Goal: Entertainment & Leisure: Consume media (video, audio)

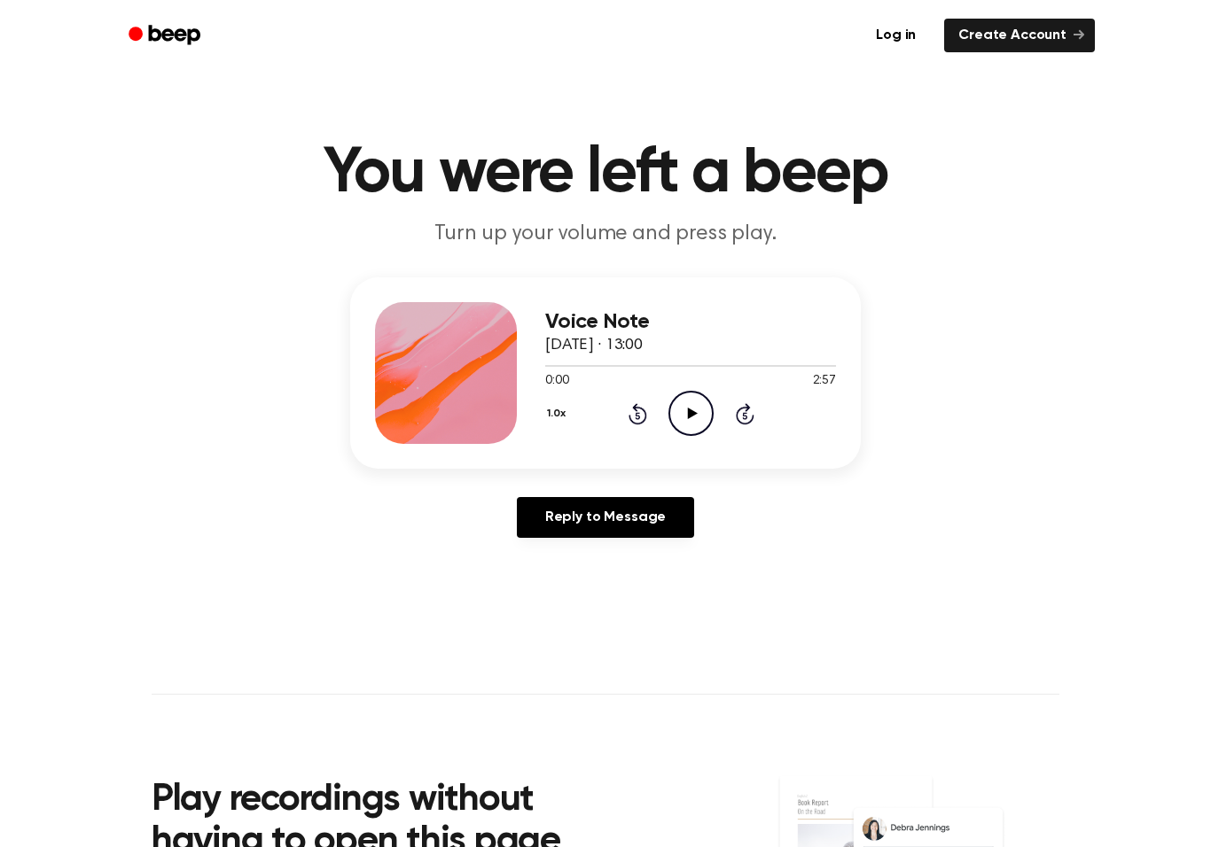
click at [702, 410] on icon "Play Audio" at bounding box center [690, 413] width 45 height 45
click at [695, 423] on icon "Pause Audio" at bounding box center [690, 413] width 45 height 45
click at [678, 405] on icon "Play Audio" at bounding box center [690, 413] width 45 height 45
click at [739, 416] on icon "Skip 5 seconds" at bounding box center [745, 413] width 20 height 23
click at [750, 418] on icon "Skip 5 seconds" at bounding box center [745, 413] width 20 height 23
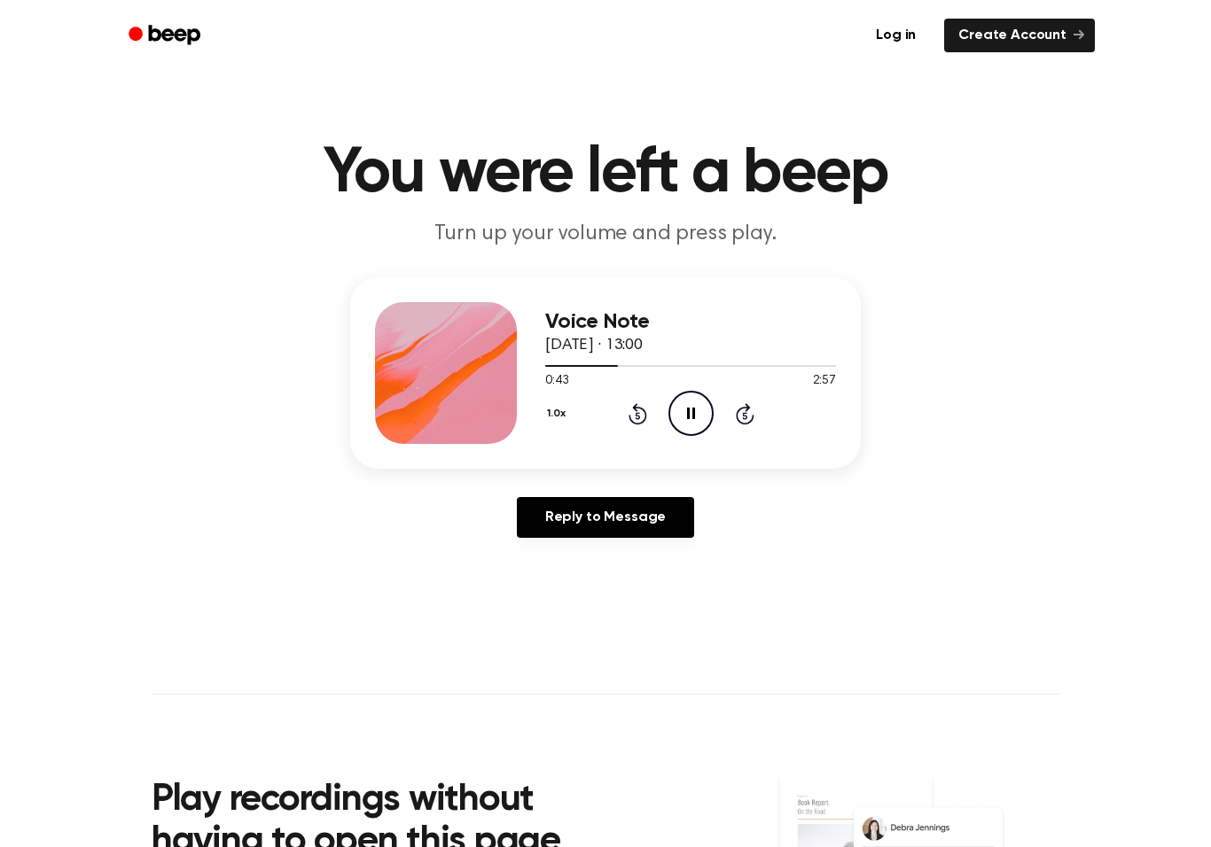
click at [686, 418] on icon "Pause Audio" at bounding box center [690, 413] width 45 height 45
click at [684, 413] on icon "Play Audio" at bounding box center [690, 413] width 45 height 45
click at [752, 420] on icon at bounding box center [745, 413] width 19 height 21
click at [742, 414] on icon "Skip 5 seconds" at bounding box center [745, 413] width 20 height 23
click at [749, 403] on icon "Skip 5 seconds" at bounding box center [745, 413] width 20 height 23
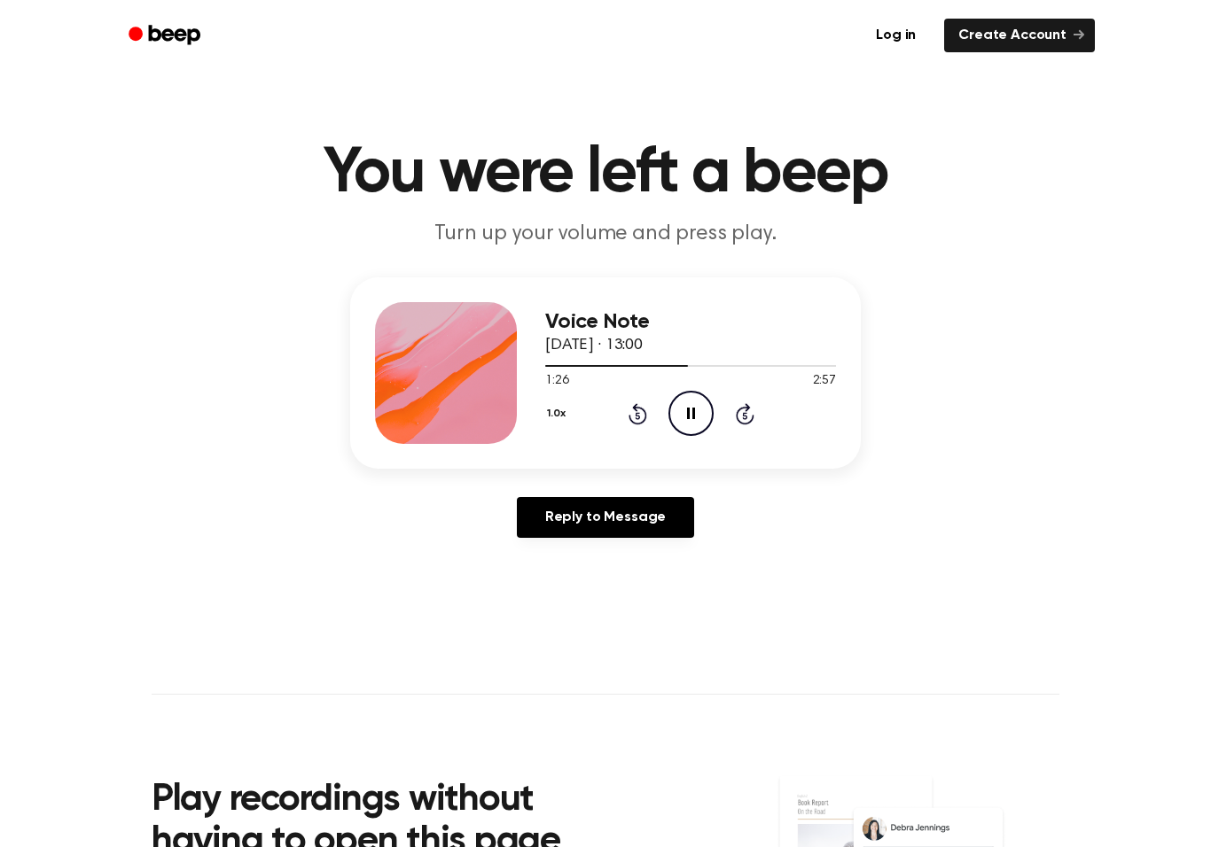
click at [631, 414] on icon "Rewind 5 seconds" at bounding box center [638, 413] width 20 height 23
click at [746, 413] on icon at bounding box center [744, 415] width 4 height 7
click at [695, 408] on icon "Pause Audio" at bounding box center [690, 413] width 45 height 45
click at [743, 420] on icon "Skip 5 seconds" at bounding box center [745, 413] width 20 height 23
click at [742, 419] on icon "Skip 5 seconds" at bounding box center [745, 413] width 20 height 23
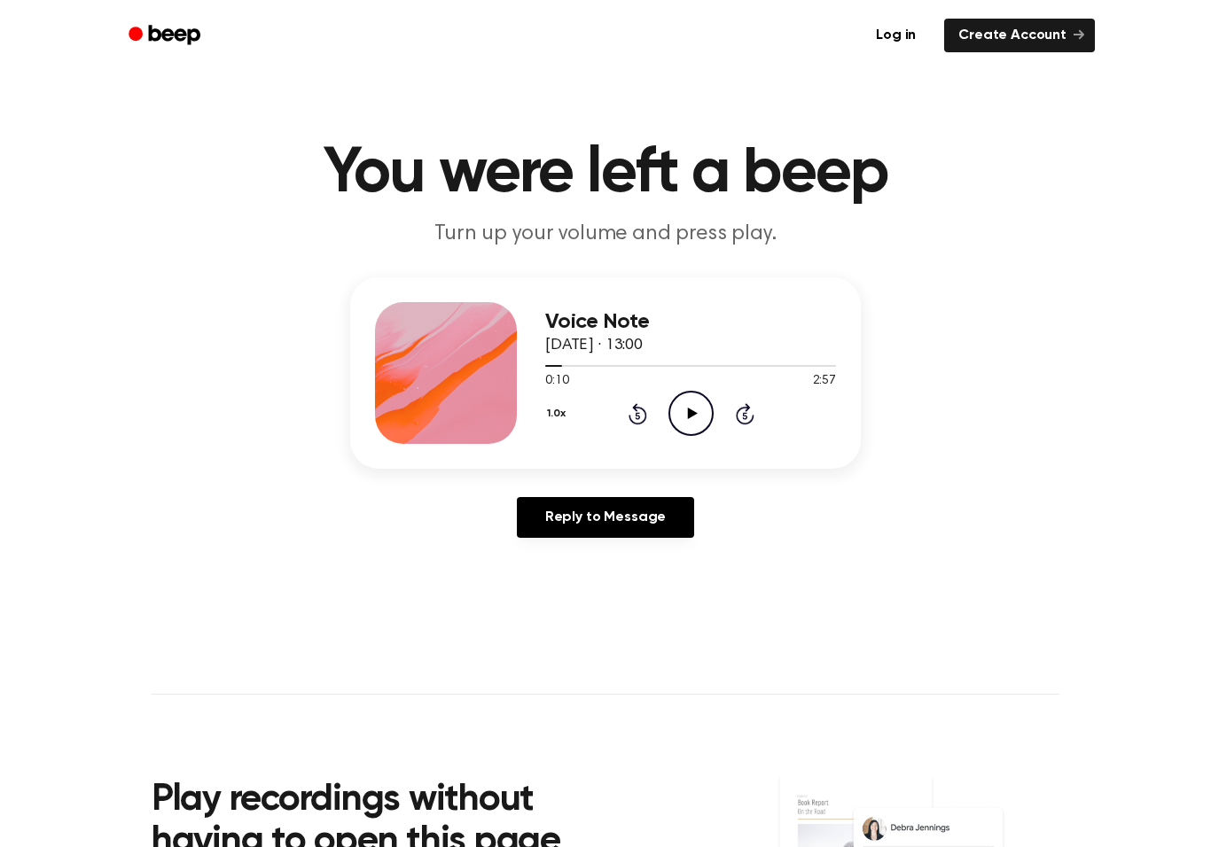
click at [738, 420] on icon at bounding box center [745, 413] width 19 height 21
click at [735, 419] on icon "Skip 5 seconds" at bounding box center [745, 413] width 20 height 23
click at [730, 416] on div "1.0x Rewind 5 seconds Play Audio Skip 5 seconds" at bounding box center [690, 413] width 291 height 45
click at [737, 425] on icon "Skip 5 seconds" at bounding box center [745, 413] width 20 height 23
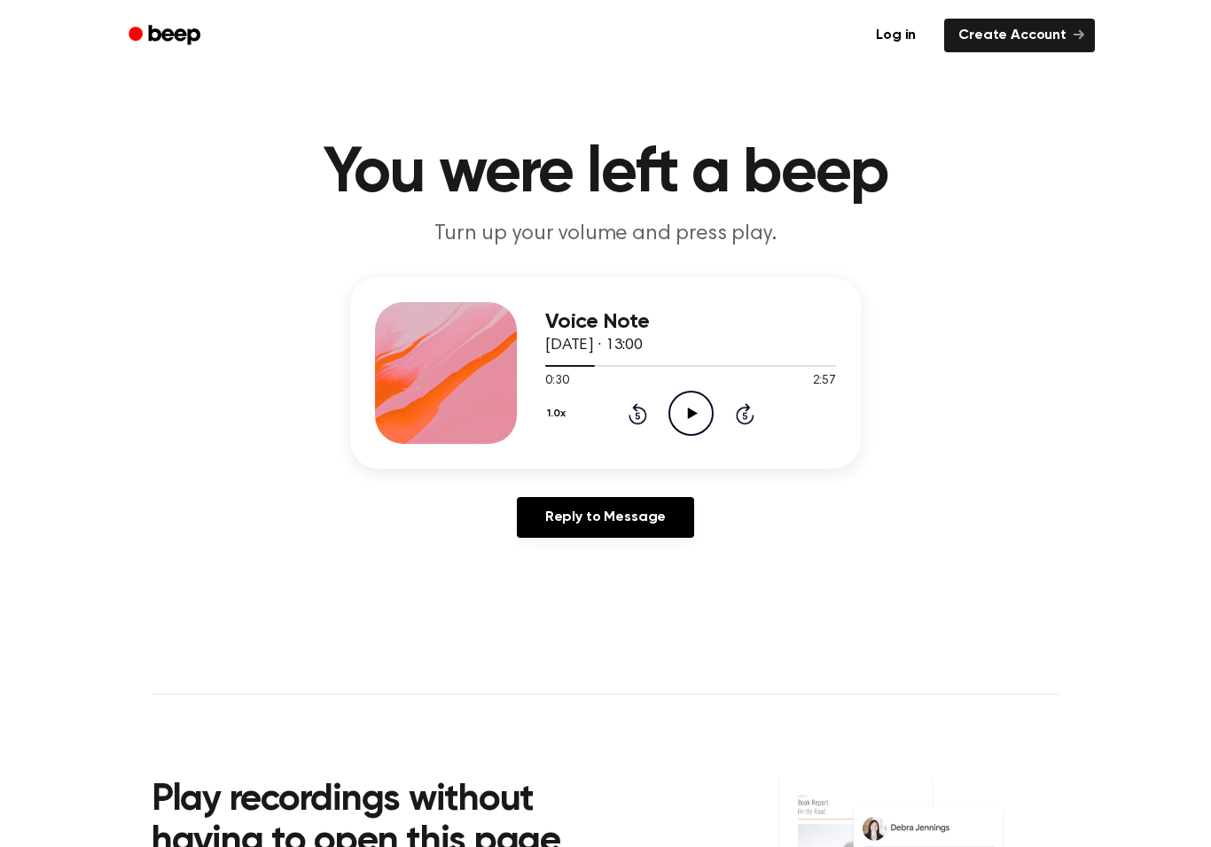
click at [738, 427] on div "1.0x Rewind 5 seconds Play Audio Skip 5 seconds" at bounding box center [690, 413] width 291 height 45
click at [744, 418] on icon "Skip 5 seconds" at bounding box center [745, 413] width 20 height 23
click at [743, 411] on icon "Skip 5 seconds" at bounding box center [745, 413] width 20 height 23
click at [744, 418] on icon at bounding box center [744, 415] width 4 height 7
click at [741, 414] on icon "Skip 5 seconds" at bounding box center [745, 413] width 20 height 23
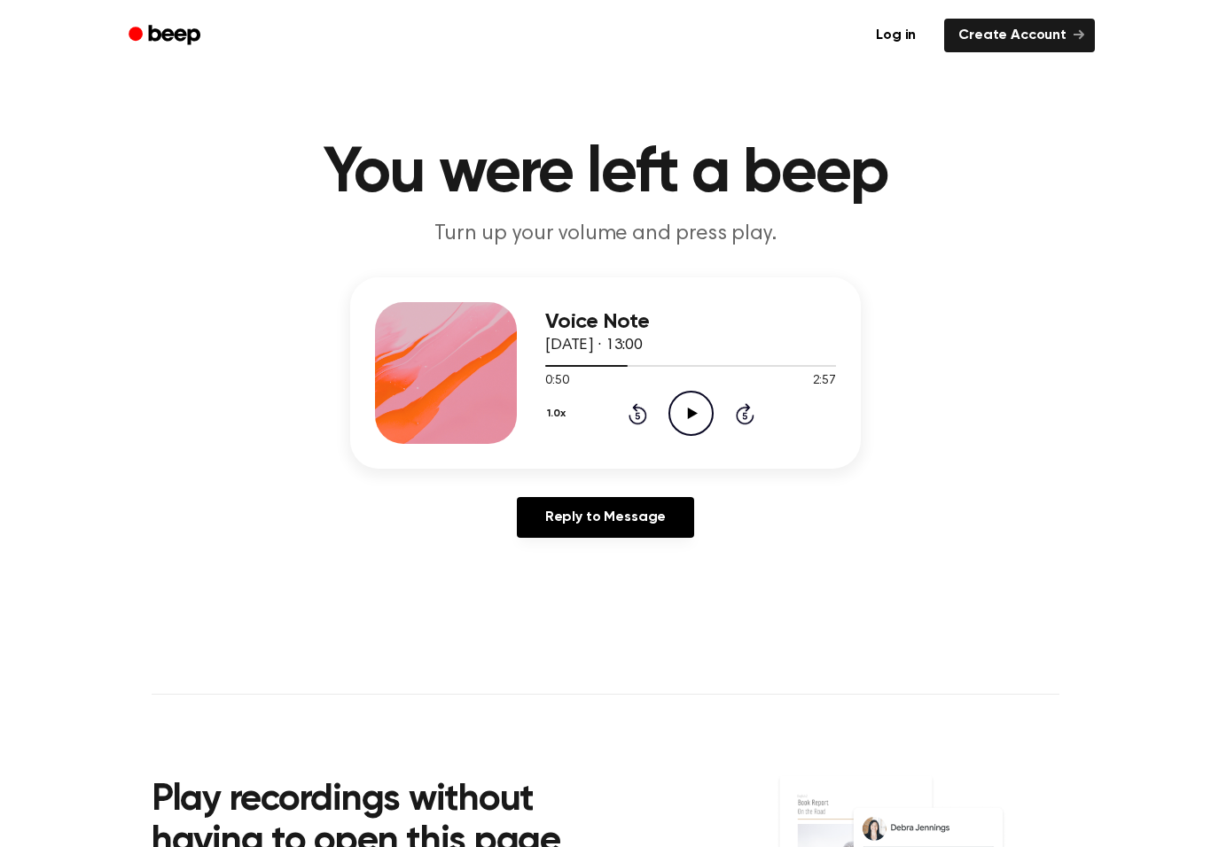
click at [741, 413] on icon "Skip 5 seconds" at bounding box center [745, 413] width 20 height 23
click at [741, 414] on icon "Skip 5 seconds" at bounding box center [745, 413] width 20 height 23
click at [744, 415] on icon at bounding box center [744, 415] width 4 height 7
click at [735, 420] on icon "Skip 5 seconds" at bounding box center [745, 413] width 20 height 23
click at [736, 414] on icon at bounding box center [745, 413] width 19 height 21
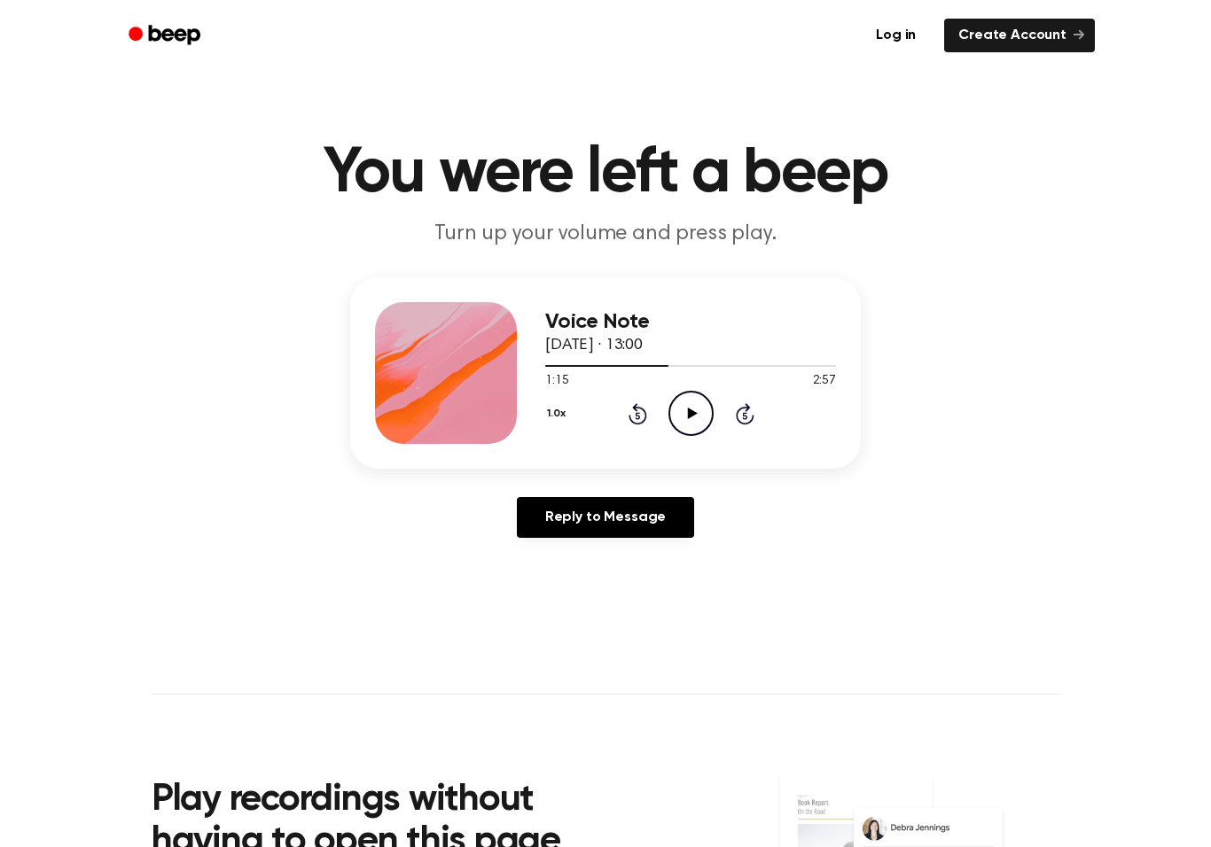
click at [736, 414] on icon at bounding box center [745, 413] width 19 height 21
click at [738, 416] on icon at bounding box center [745, 413] width 19 height 21
click at [736, 408] on icon "Skip 5 seconds" at bounding box center [745, 413] width 20 height 23
click at [678, 415] on icon "Play Audio" at bounding box center [690, 413] width 45 height 45
click at [691, 410] on icon "Pause Audio" at bounding box center [690, 413] width 45 height 45
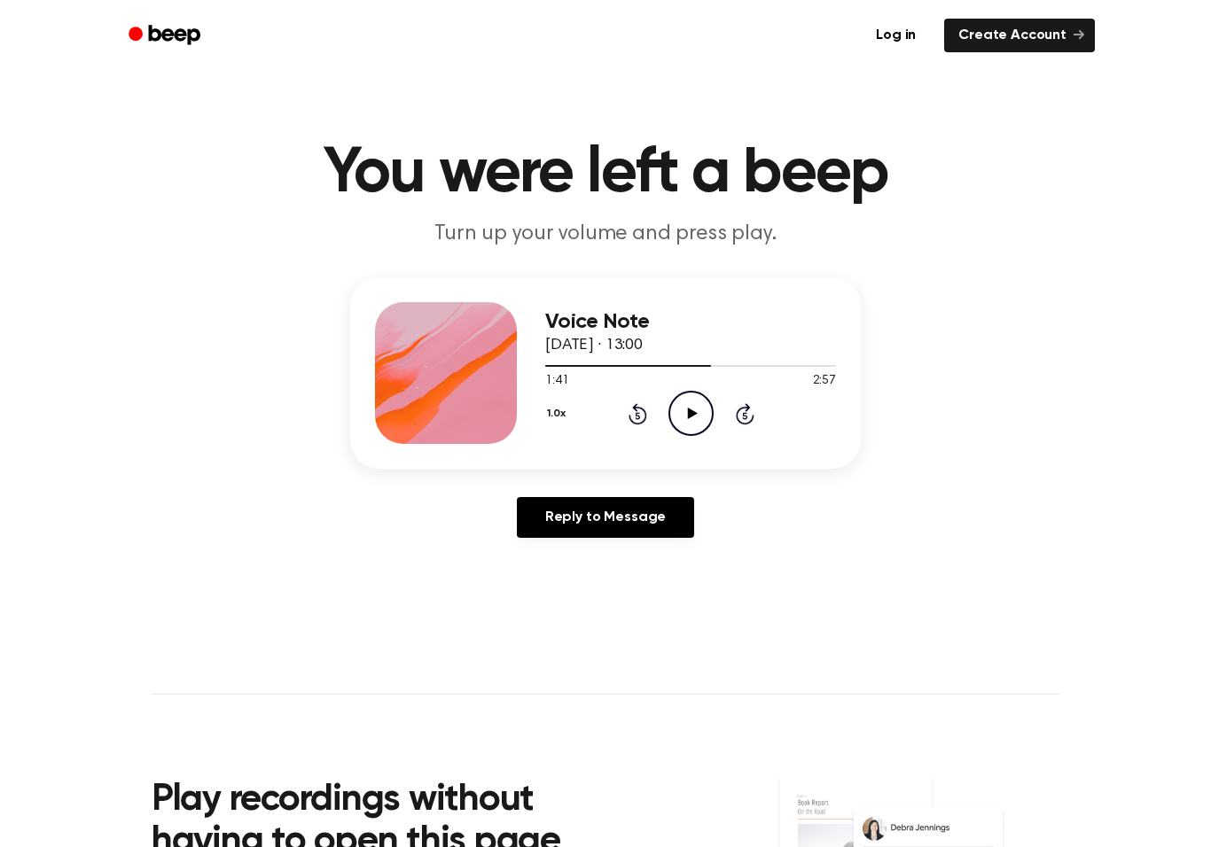
click at [683, 419] on icon "Play Audio" at bounding box center [690, 413] width 45 height 45
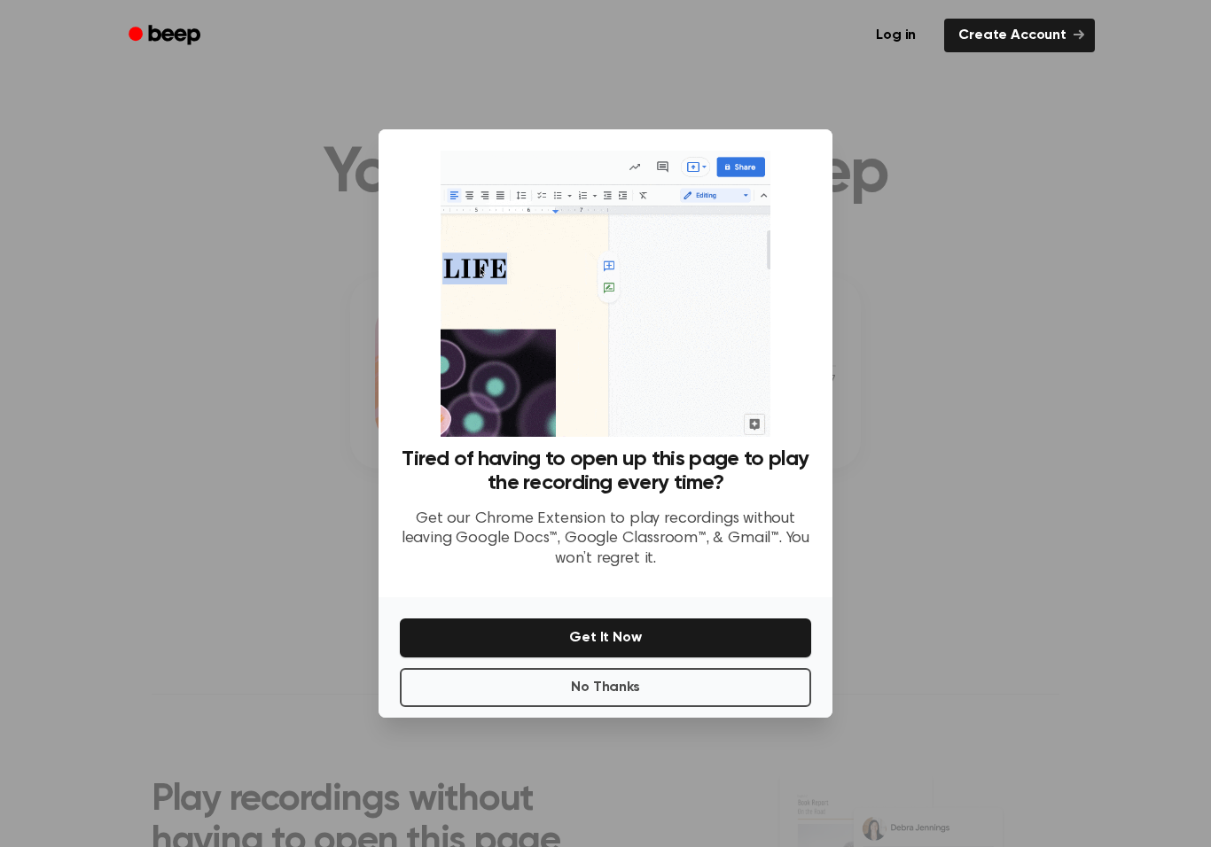
click at [573, 703] on button "No Thanks" at bounding box center [605, 687] width 411 height 39
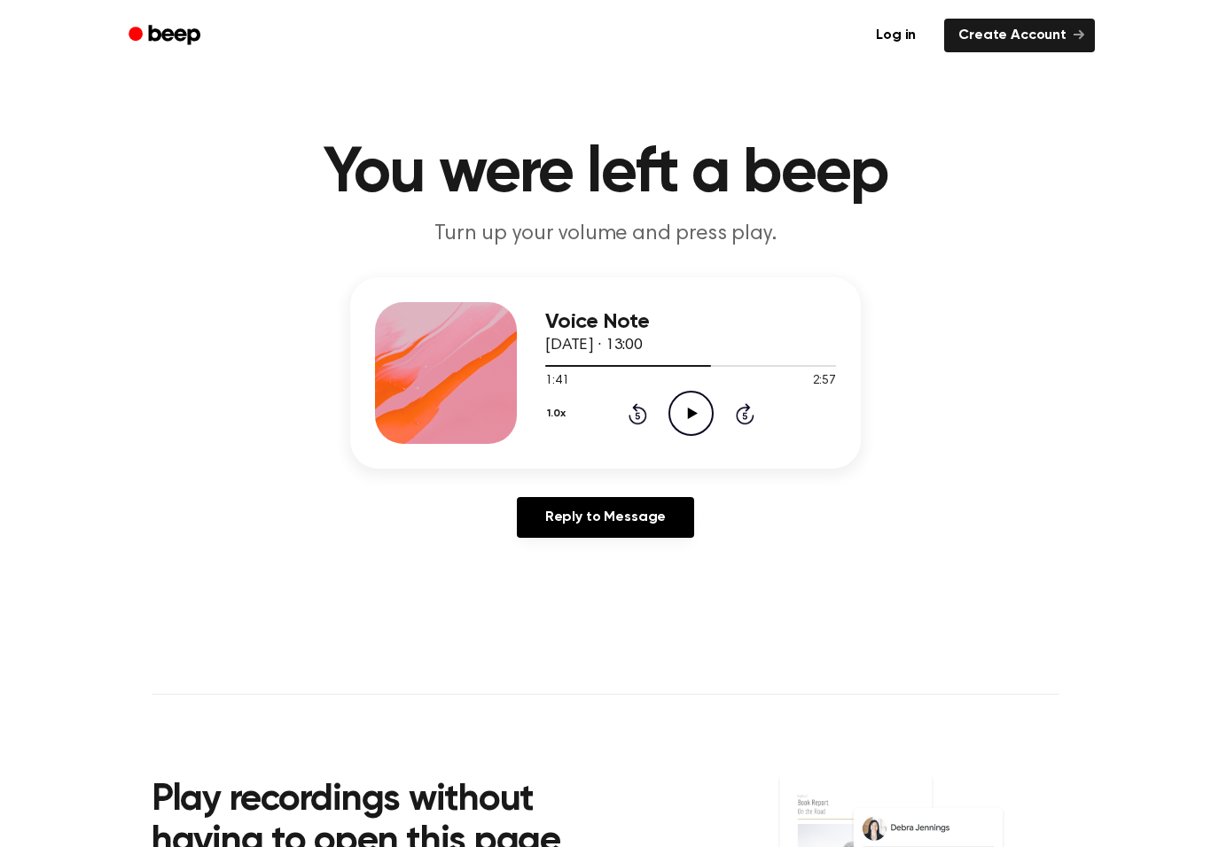
click at [696, 428] on icon "Play Audio" at bounding box center [690, 413] width 45 height 45
click at [702, 408] on icon "Pause Audio" at bounding box center [690, 413] width 45 height 45
click at [689, 422] on icon "Play Audio" at bounding box center [690, 413] width 45 height 45
click at [694, 414] on icon at bounding box center [691, 414] width 8 height 12
click at [636, 418] on icon "Rewind 5 seconds" at bounding box center [638, 413] width 20 height 23
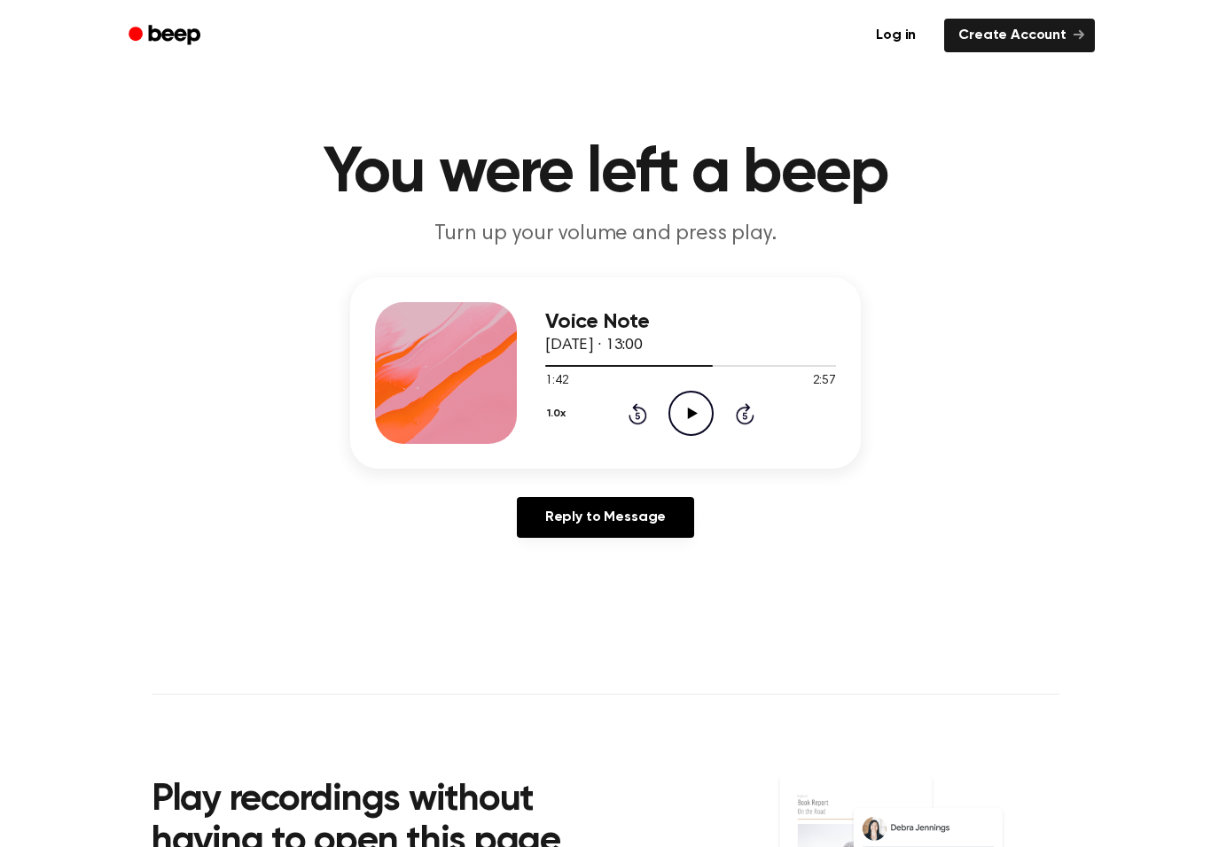
click at [682, 406] on icon "Play Audio" at bounding box center [690, 413] width 45 height 45
click at [690, 426] on icon "Pause Audio" at bounding box center [690, 413] width 45 height 45
click at [701, 415] on icon "Play Audio" at bounding box center [690, 413] width 45 height 45
click at [688, 413] on icon at bounding box center [691, 414] width 8 height 12
click at [691, 410] on icon "Play Audio" at bounding box center [690, 413] width 45 height 45
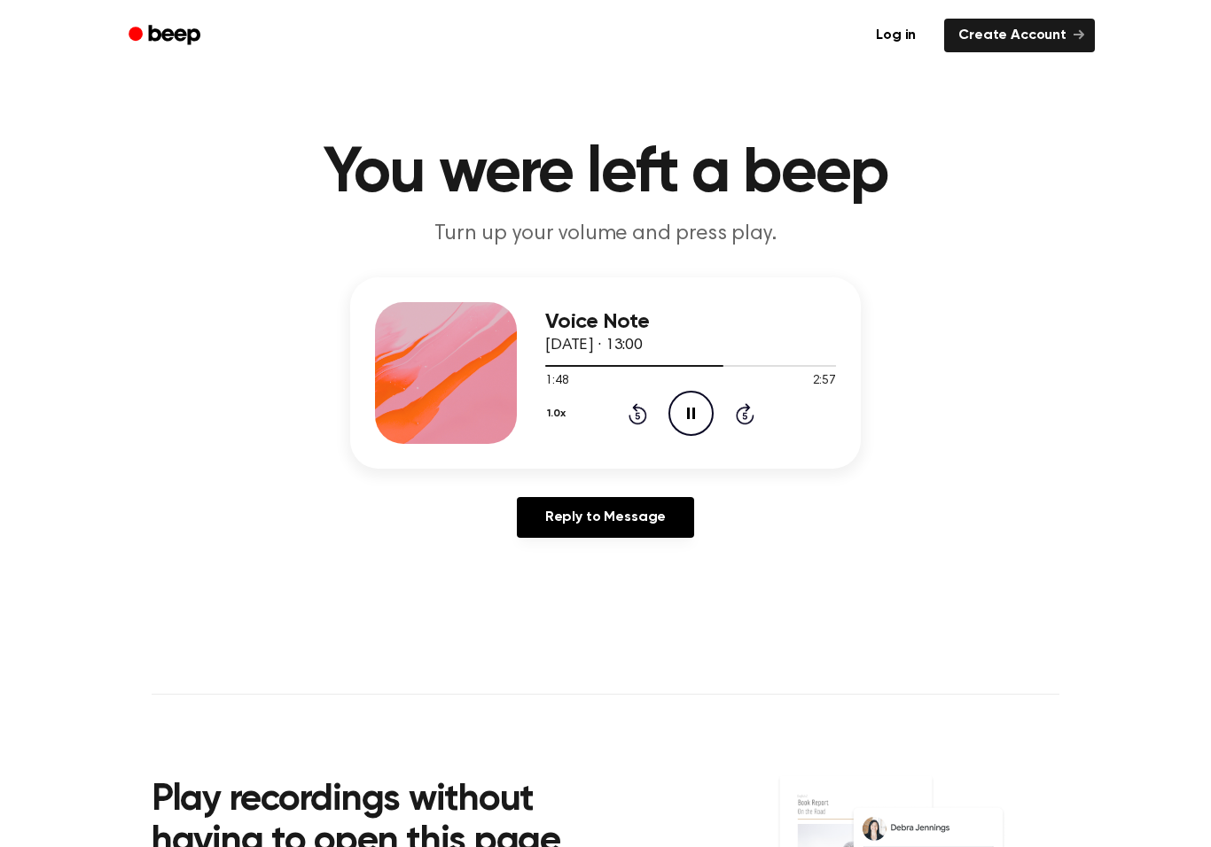
click at [634, 413] on icon "Rewind 5 seconds" at bounding box center [638, 413] width 20 height 23
click at [677, 411] on icon "Pause Audio" at bounding box center [690, 413] width 45 height 45
click at [635, 409] on icon at bounding box center [637, 413] width 19 height 21
click at [682, 410] on icon "Play Audio" at bounding box center [690, 413] width 45 height 45
click at [696, 421] on icon "Pause Audio" at bounding box center [690, 413] width 45 height 45
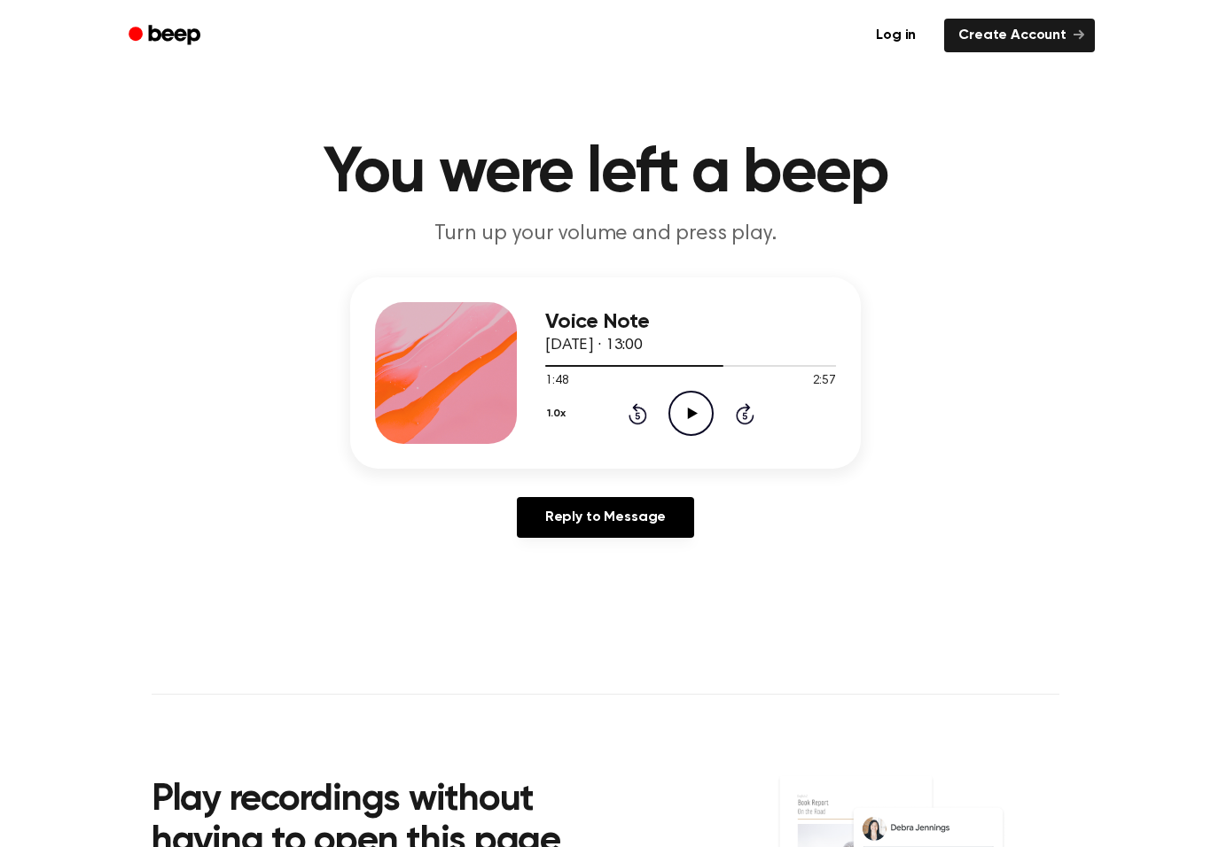
scroll to position [1, 0]
click at [679, 417] on icon "Play Audio" at bounding box center [690, 412] width 45 height 45
click at [695, 410] on icon "Pause Audio" at bounding box center [690, 412] width 45 height 45
click at [684, 425] on icon "Play Audio" at bounding box center [690, 412] width 45 height 45
click at [684, 410] on icon "Pause Audio" at bounding box center [690, 412] width 45 height 45
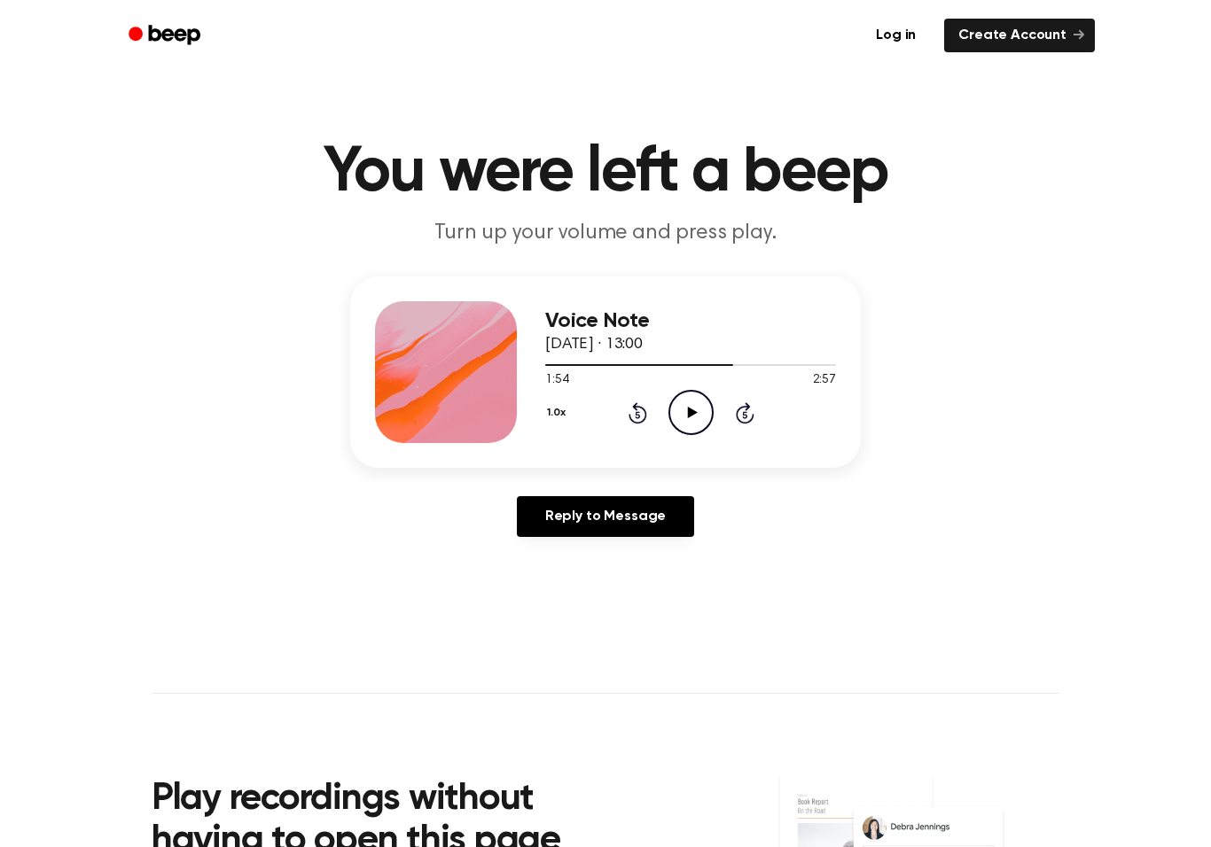
click at [639, 418] on icon at bounding box center [637, 414] width 4 height 7
click at [698, 400] on icon "Play Audio" at bounding box center [690, 412] width 45 height 45
click at [683, 417] on icon "Pause Audio" at bounding box center [690, 412] width 45 height 45
click at [666, 409] on div "1.0x Rewind 5 seconds Play Audio Skip 5 seconds" at bounding box center [690, 412] width 291 height 45
click at [675, 402] on icon "Play Audio" at bounding box center [690, 412] width 45 height 45
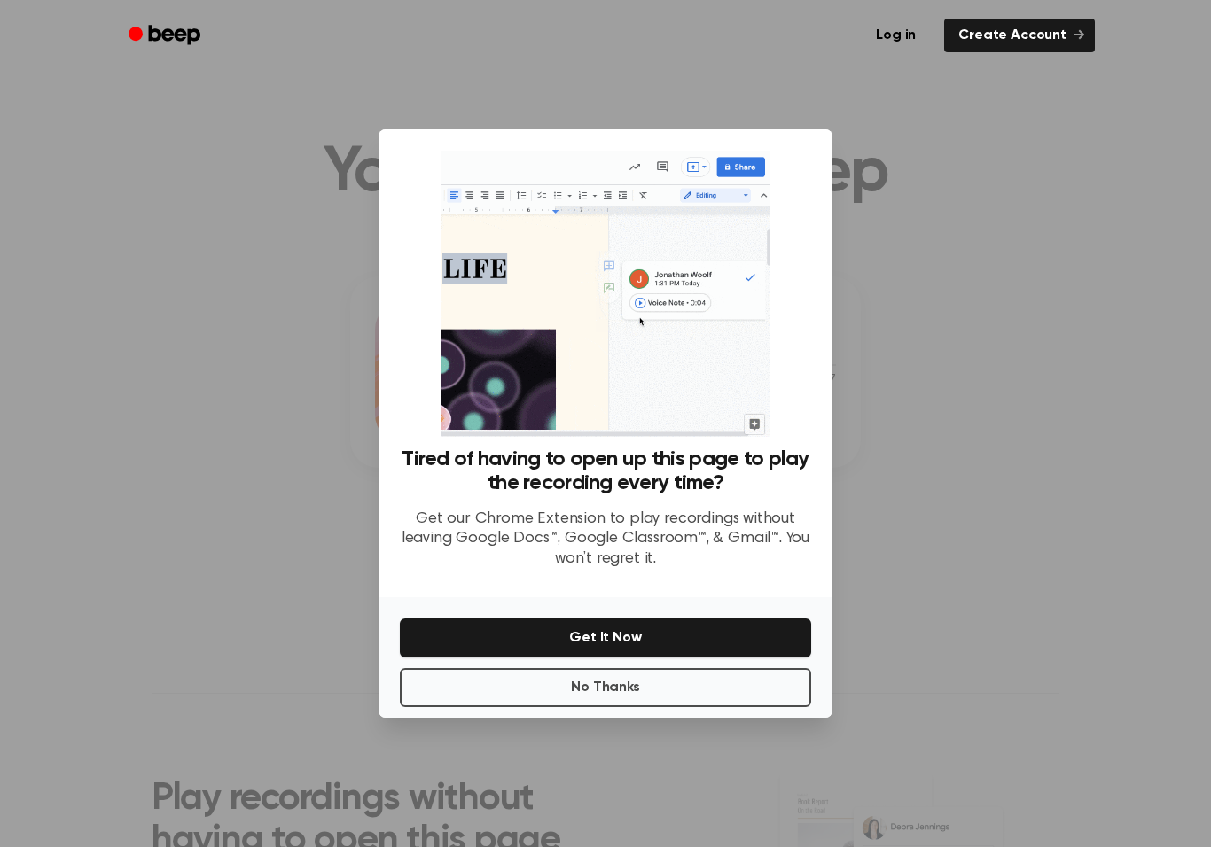
click at [433, 696] on button "No Thanks" at bounding box center [605, 687] width 411 height 39
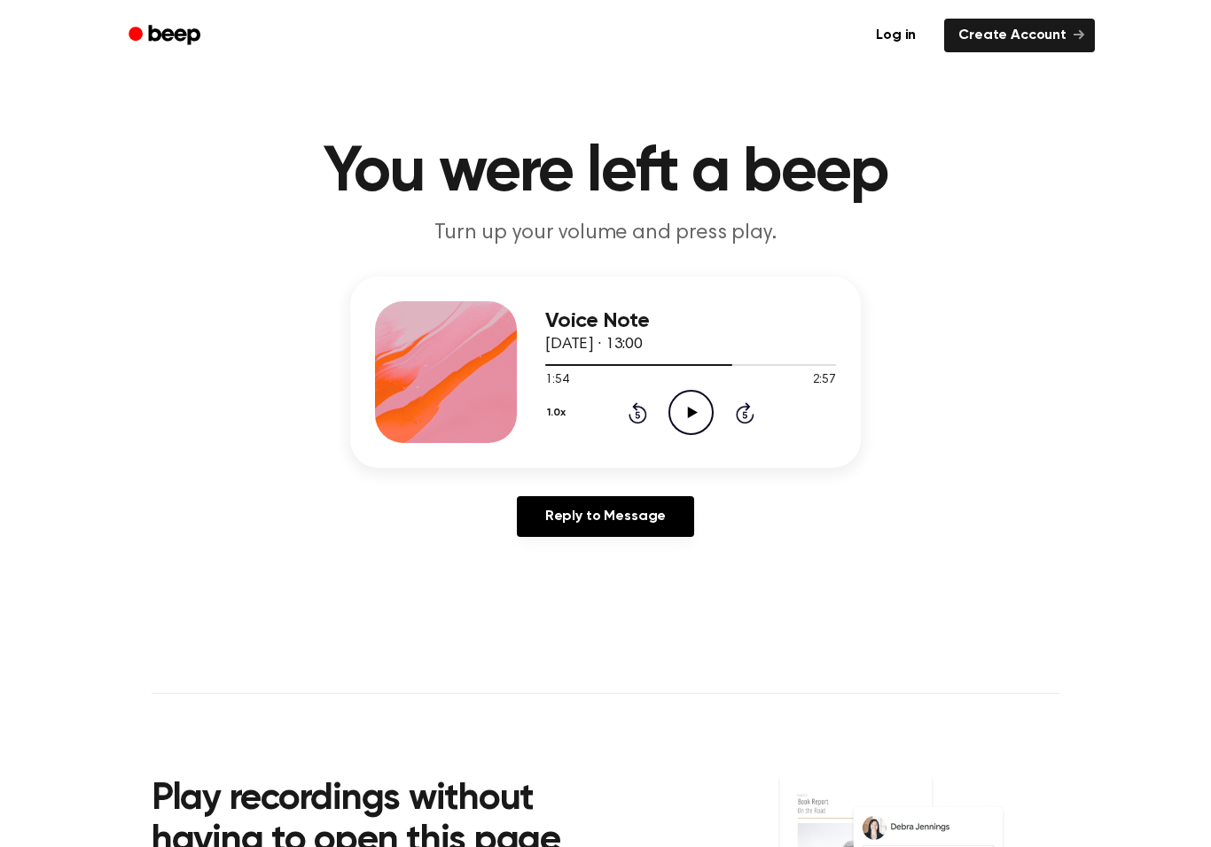
click at [703, 411] on icon "Play Audio" at bounding box center [690, 412] width 45 height 45
click at [689, 410] on icon at bounding box center [691, 413] width 8 height 12
click at [631, 423] on icon "Rewind 5 seconds" at bounding box center [638, 413] width 20 height 23
click at [692, 414] on icon at bounding box center [692, 413] width 10 height 12
click at [700, 405] on icon "Pause Audio" at bounding box center [690, 412] width 45 height 45
